Goal: Information Seeking & Learning: Check status

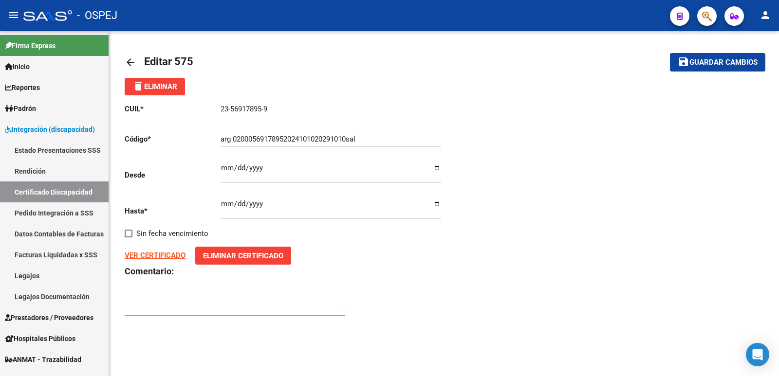
click at [746, 66] on span "Guardar cambios" at bounding box center [724, 62] width 68 height 9
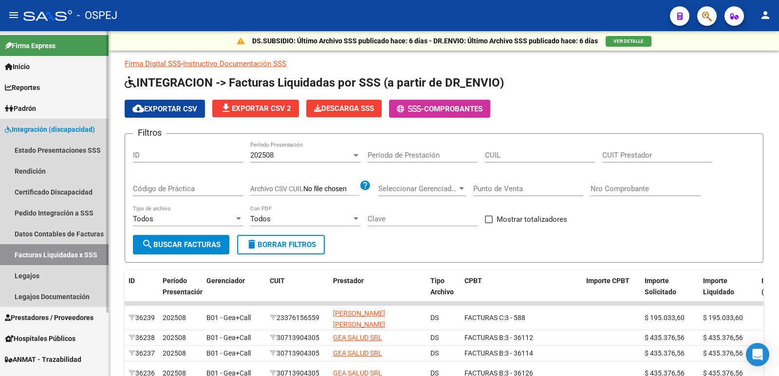
click at [53, 127] on span "Integración (discapacidad)" at bounding box center [50, 129] width 90 height 11
click at [25, 275] on link "Legajos" at bounding box center [54, 275] width 109 height 21
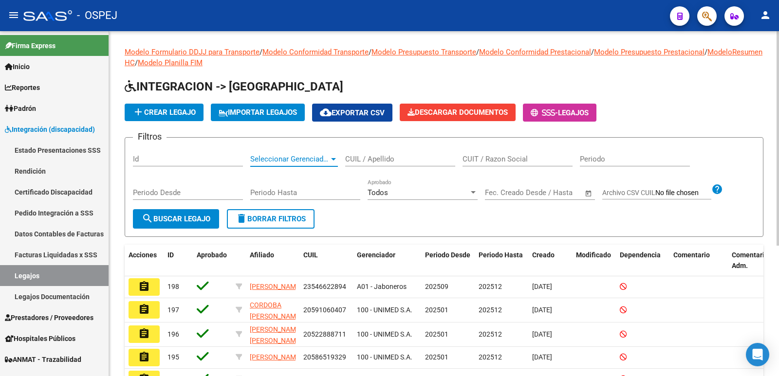
click at [302, 164] on span "Seleccionar Gerenciador" at bounding box center [289, 159] width 79 height 9
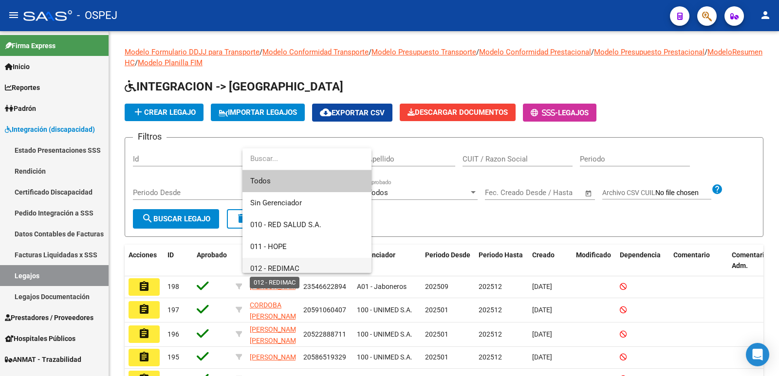
click at [290, 268] on span "012 - REDIMAC" at bounding box center [274, 268] width 49 height 9
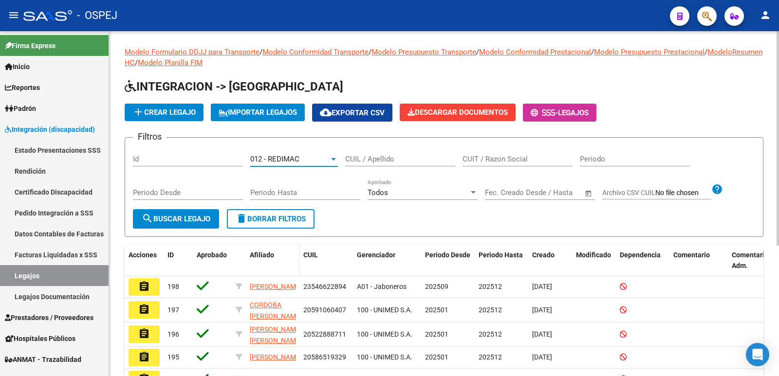
scroll to position [7, 0]
click at [191, 224] on button "search Buscar Legajo" at bounding box center [176, 218] width 86 height 19
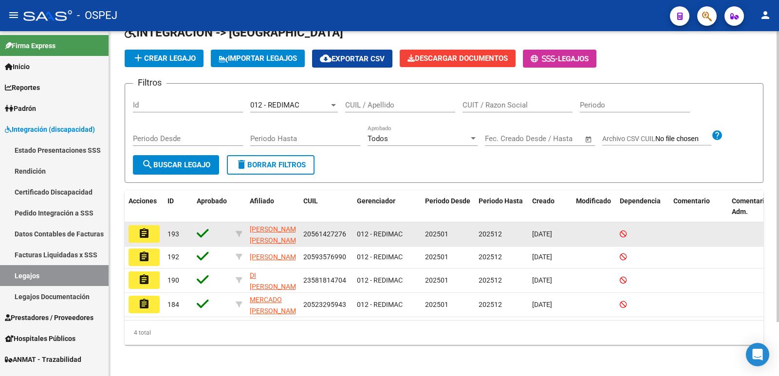
scroll to position [64, 0]
click at [301, 223] on datatable-body-cell "20561427276" at bounding box center [327, 235] width 54 height 24
click at [309, 230] on span "20561427276" at bounding box center [324, 234] width 43 height 8
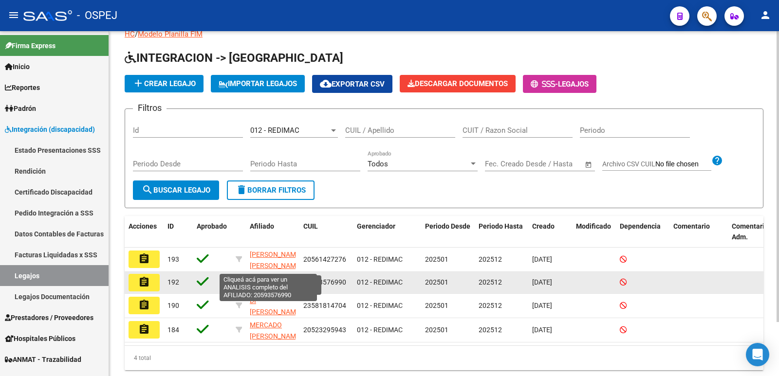
scroll to position [15, 0]
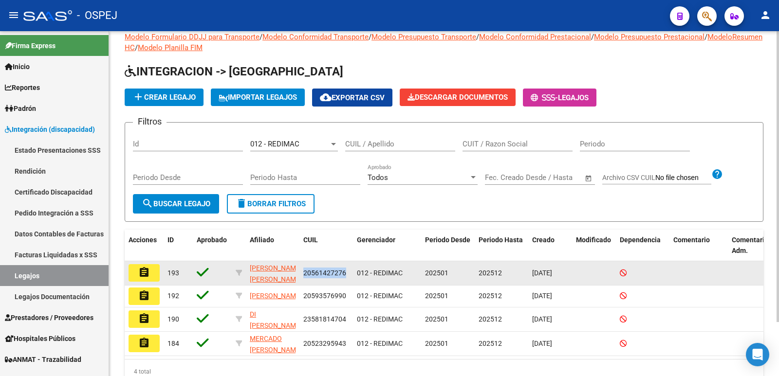
drag, startPoint x: 304, startPoint y: 275, endPoint x: 347, endPoint y: 277, distance: 42.4
click at [347, 277] on div "20561427276" at bounding box center [326, 273] width 46 height 11
copy span "20561427276"
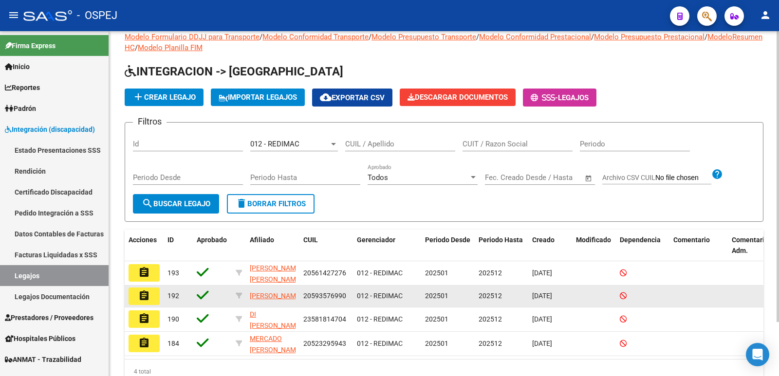
click at [302, 296] on datatable-body-cell "20593576990" at bounding box center [327, 296] width 54 height 21
drag, startPoint x: 304, startPoint y: 298, endPoint x: 346, endPoint y: 300, distance: 41.4
click at [346, 300] on div "20593576990" at bounding box center [326, 296] width 46 height 11
copy span "20593576990"
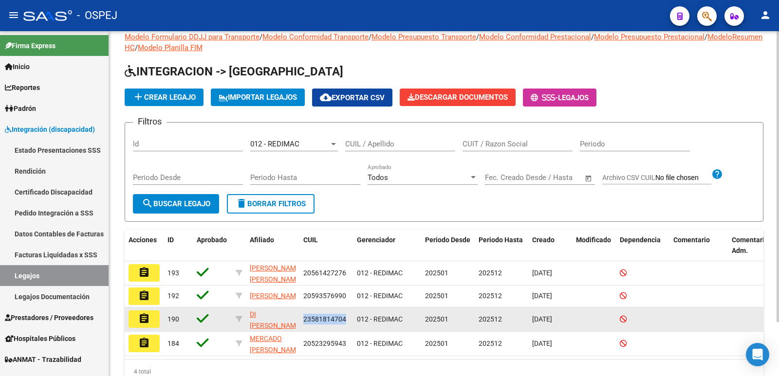
drag, startPoint x: 304, startPoint y: 322, endPoint x: 344, endPoint y: 321, distance: 39.9
click at [344, 321] on span "23581814704" at bounding box center [324, 320] width 43 height 8
copy span "23581814704"
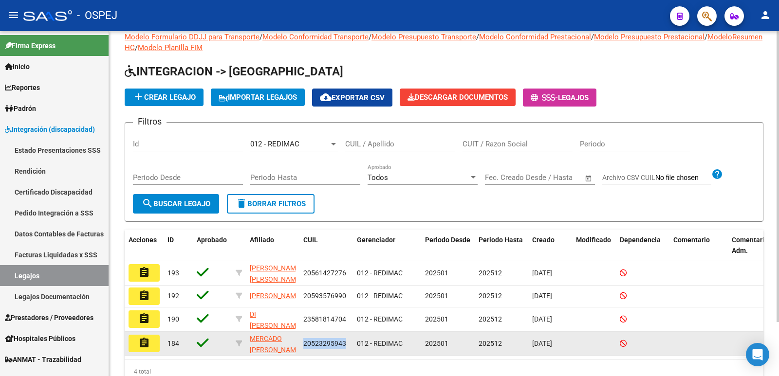
drag, startPoint x: 305, startPoint y: 345, endPoint x: 345, endPoint y: 343, distance: 40.0
click at [345, 343] on span "20523295943" at bounding box center [324, 344] width 43 height 8
copy span "20523295943"
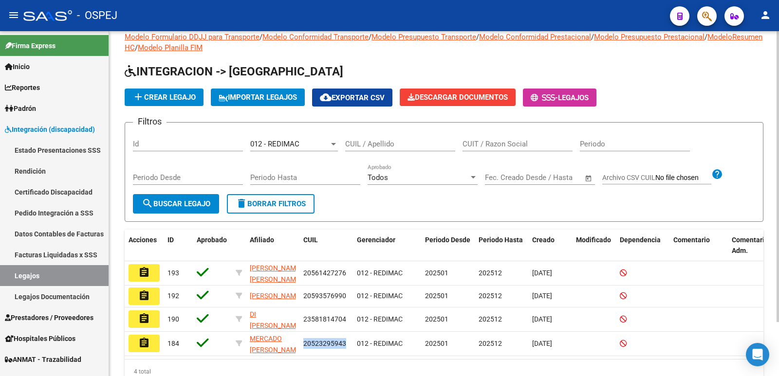
click at [383, 98] on span "cloud_download Exportar CSV" at bounding box center [352, 98] width 65 height 9
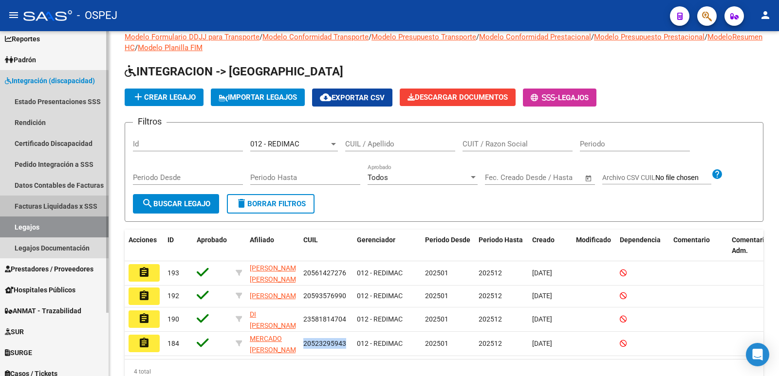
click at [49, 206] on link "Facturas Liquidadas x SSS" at bounding box center [54, 206] width 109 height 21
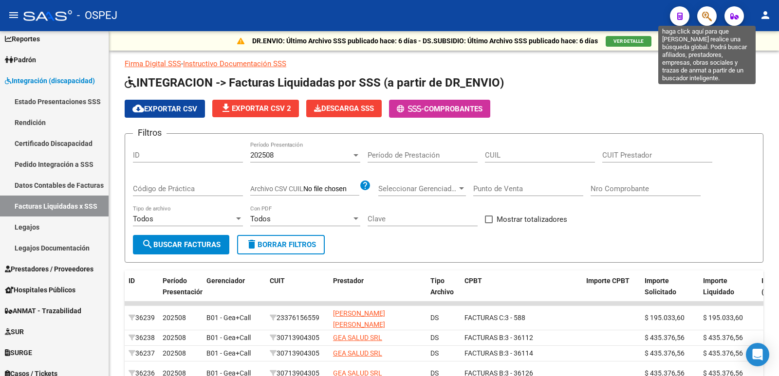
click at [710, 19] on icon "button" at bounding box center [707, 16] width 10 height 11
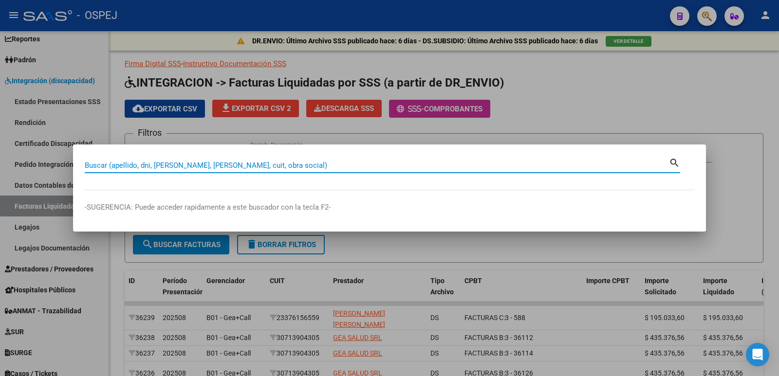
click at [274, 167] on input "Buscar (apellido, dni, [PERSON_NAME], [PERSON_NAME], cuit, obra social)" at bounding box center [377, 165] width 584 height 9
type input "58614501"
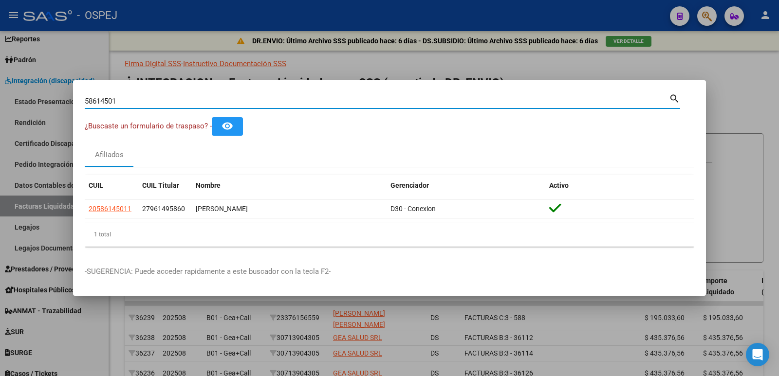
click at [324, 63] on div at bounding box center [389, 188] width 779 height 376
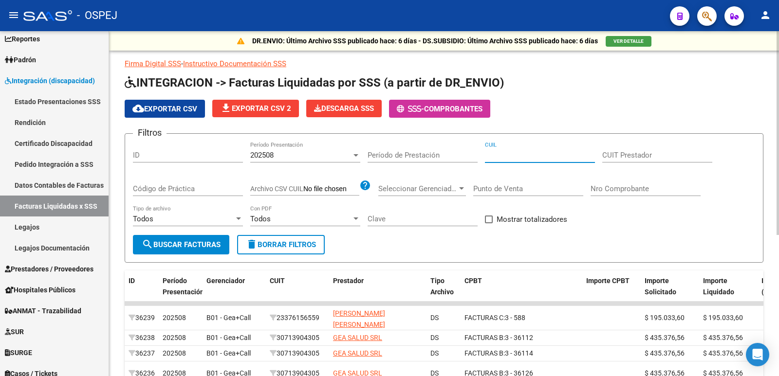
click at [541, 159] on input "CUIL" at bounding box center [540, 155] width 110 height 9
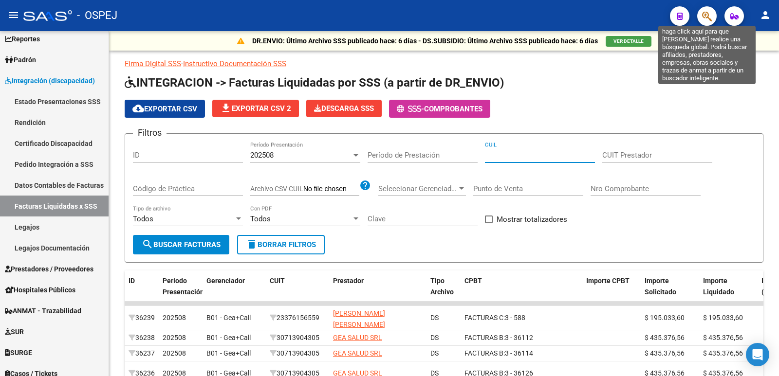
click at [705, 14] on icon "button" at bounding box center [707, 16] width 10 height 11
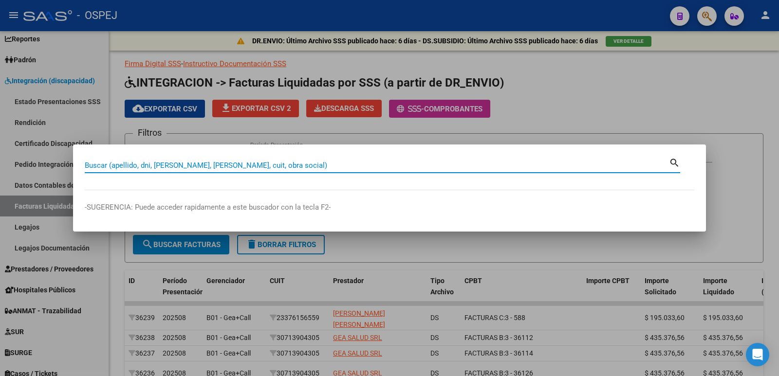
click at [257, 165] on input "Buscar (apellido, dni, [PERSON_NAME], [PERSON_NAME], cuit, obra social)" at bounding box center [377, 165] width 584 height 9
type input "58614501"
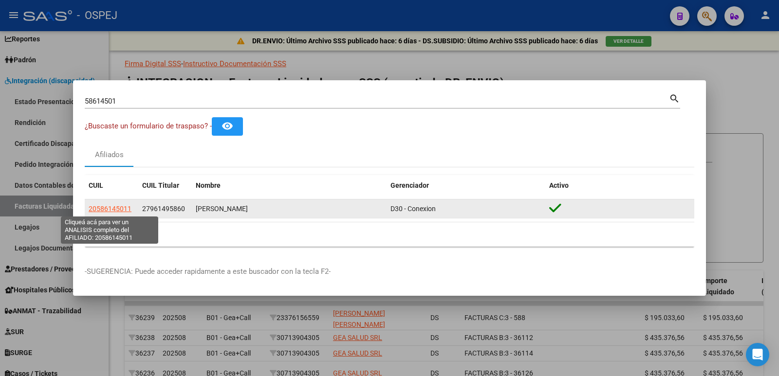
click at [114, 206] on span "20586145011" at bounding box center [110, 209] width 43 height 8
type textarea "20586145011"
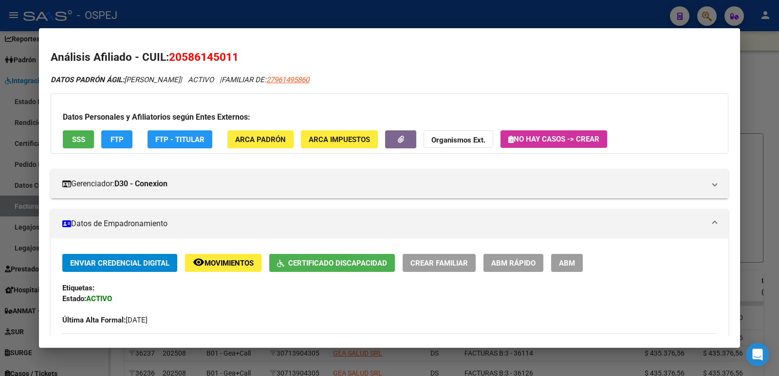
drag, startPoint x: 170, startPoint y: 54, endPoint x: 244, endPoint y: 54, distance: 74.5
click at [244, 54] on h2 "Análisis Afiliado - CUIL: 20586145011" at bounding box center [390, 57] width 678 height 17
copy span "20586145011"
click at [284, 14] on div at bounding box center [389, 188] width 779 height 376
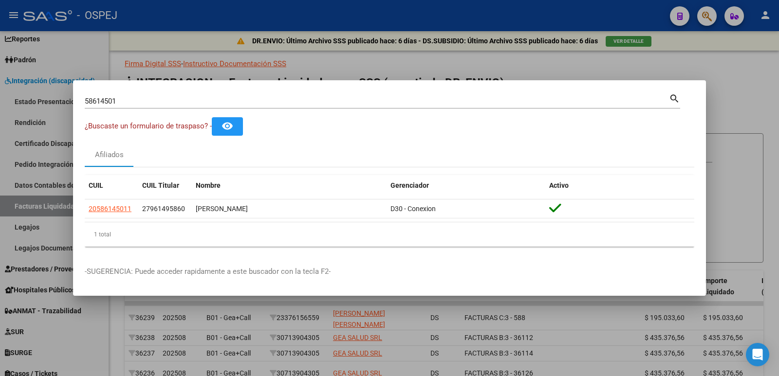
click at [350, 60] on div at bounding box center [389, 188] width 779 height 376
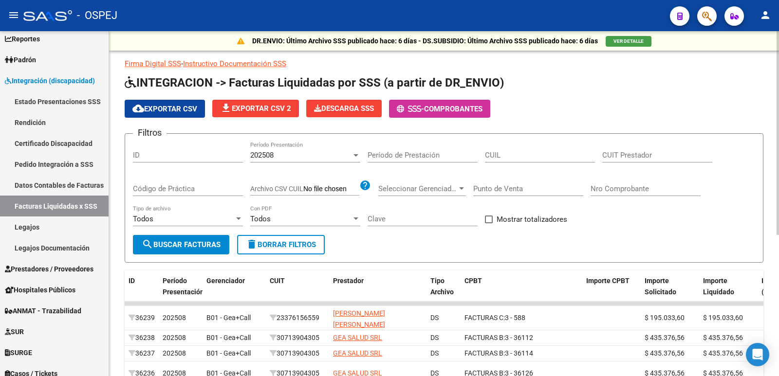
click at [512, 156] on input "CUIL" at bounding box center [540, 155] width 110 height 9
paste input "20-58614501-1"
type input "20-58614501-1"
click at [176, 242] on span "search Buscar Facturas" at bounding box center [181, 245] width 79 height 9
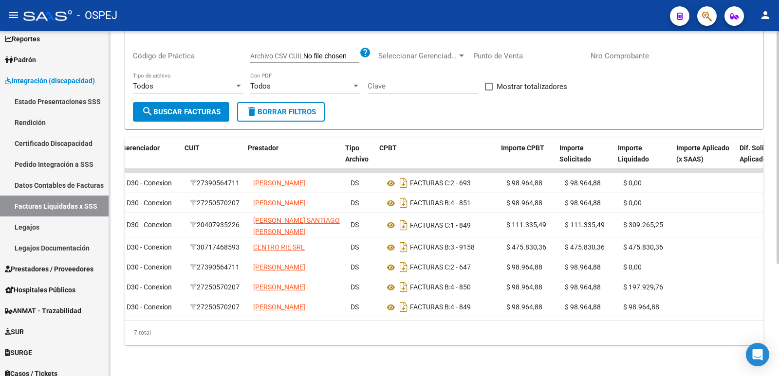
scroll to position [0, 78]
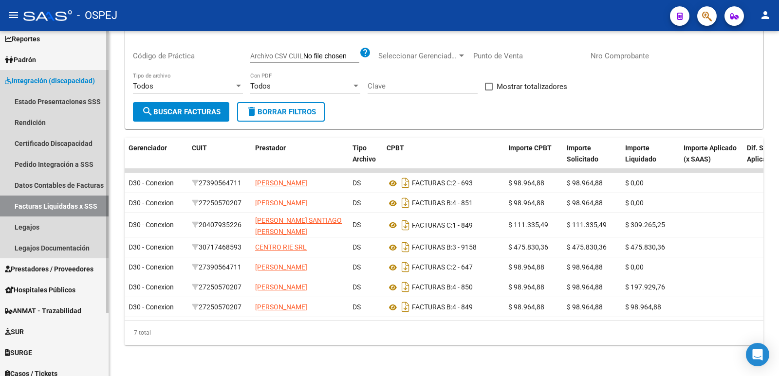
click at [69, 78] on span "Integración (discapacidad)" at bounding box center [50, 80] width 90 height 11
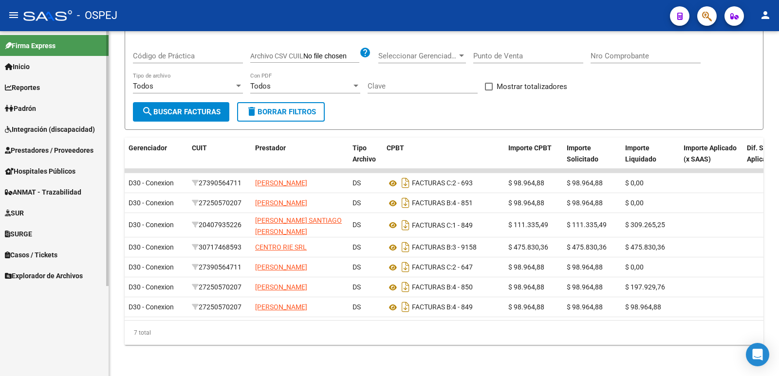
scroll to position [0, 0]
click at [53, 130] on span "Integración (discapacidad)" at bounding box center [50, 129] width 90 height 11
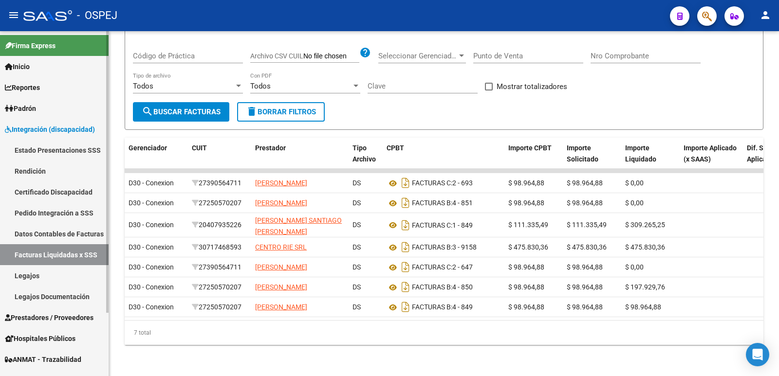
click at [23, 278] on link "Legajos" at bounding box center [54, 275] width 109 height 21
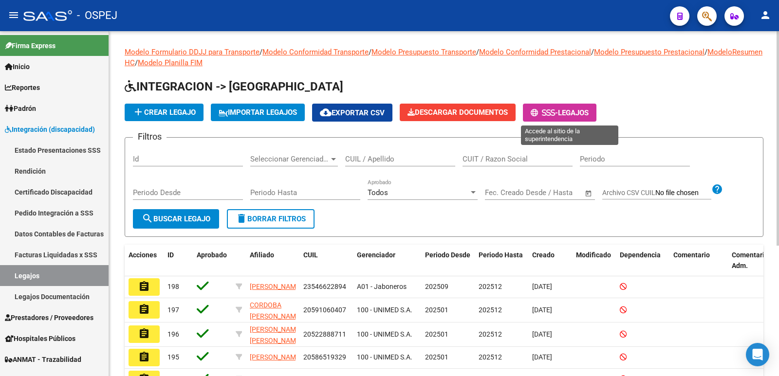
click at [574, 112] on span "Legajos" at bounding box center [573, 113] width 31 height 9
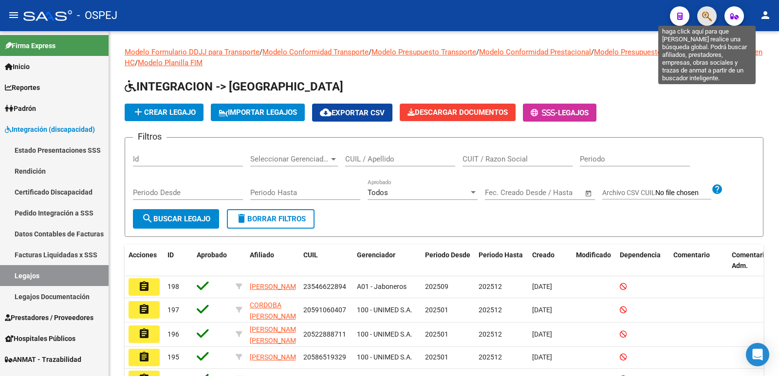
click at [705, 11] on icon "button" at bounding box center [707, 16] width 10 height 11
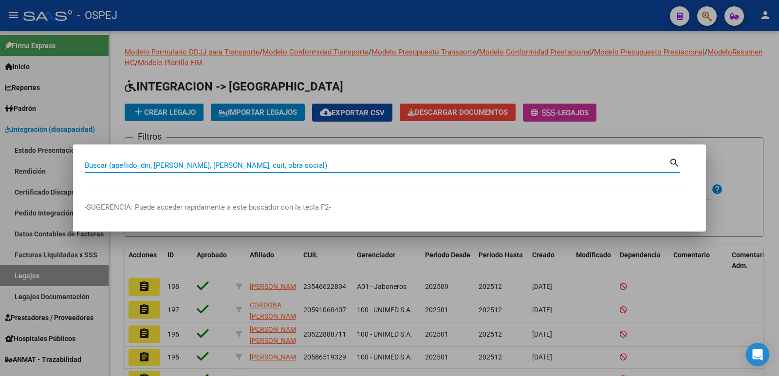
click at [266, 163] on input "Buscar (apellido, dni, [PERSON_NAME], [PERSON_NAME], cuit, obra social)" at bounding box center [377, 165] width 584 height 9
type input "27569803794"
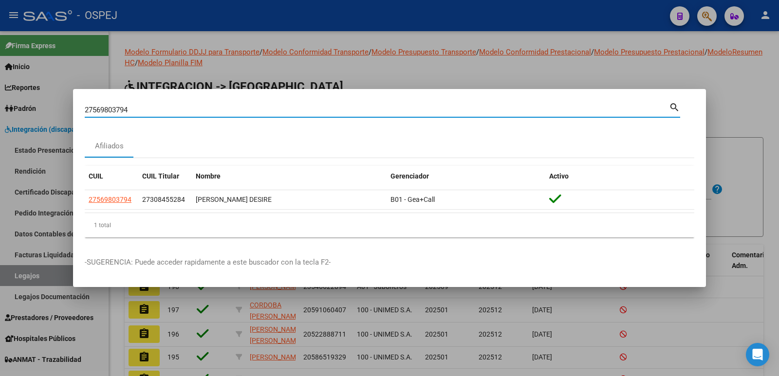
click at [423, 67] on div at bounding box center [389, 188] width 779 height 376
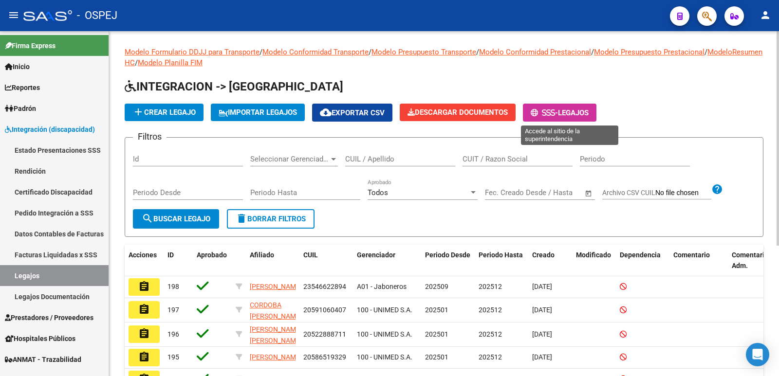
click at [555, 115] on icon at bounding box center [553, 112] width 4 height 7
